Goal: Find specific fact: Find specific fact

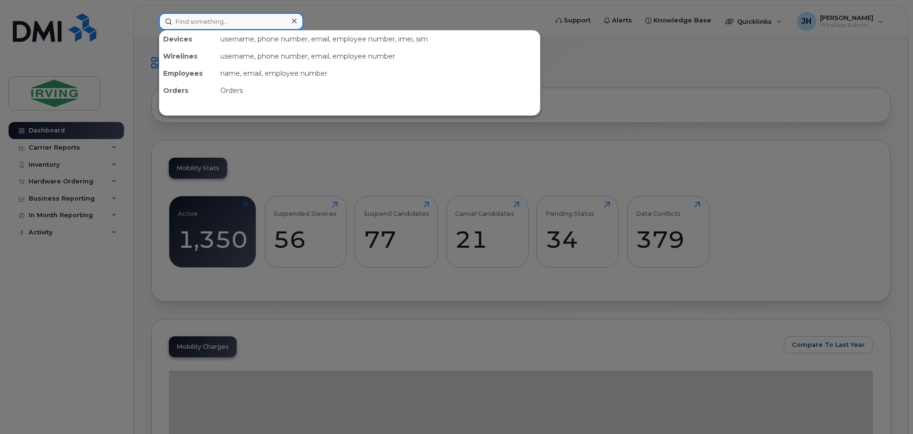
click at [245, 20] on input at bounding box center [231, 21] width 144 height 17
type input "0136"
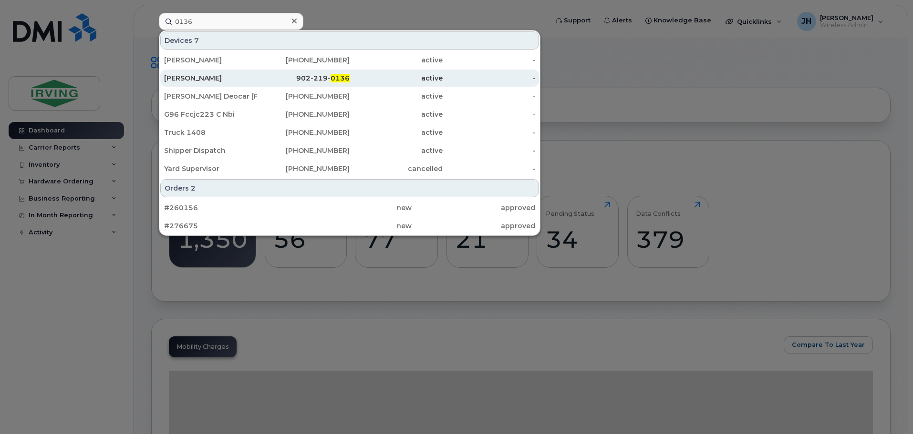
click at [229, 76] on div "[PERSON_NAME]" at bounding box center [210, 78] width 93 height 10
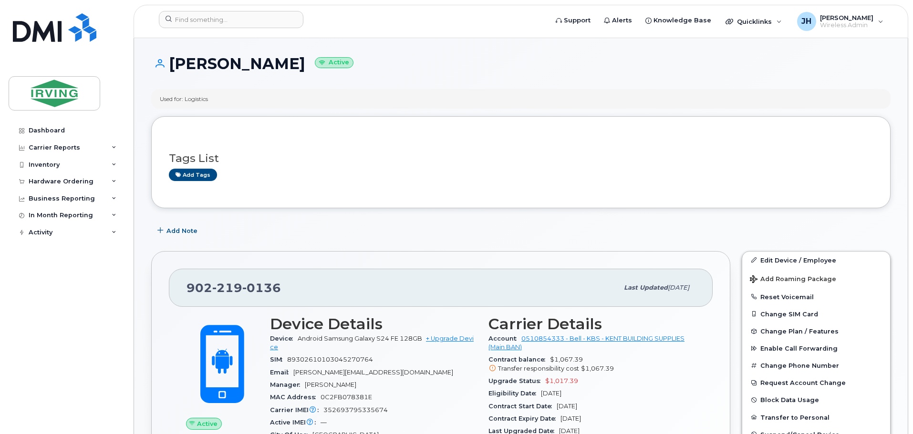
click at [300, 64] on h1 "Zachery Miersch Active" at bounding box center [520, 63] width 739 height 17
drag, startPoint x: 300, startPoint y: 64, endPoint x: 169, endPoint y: 67, distance: 131.6
click at [169, 67] on h1 "Zachery Miersch Active" at bounding box center [520, 63] width 739 height 17
copy h1 "[PERSON_NAME]"
